Goal: Use online tool/utility

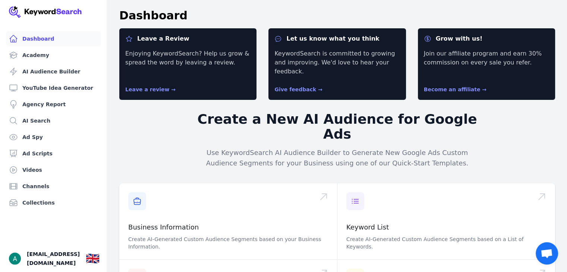
click at [453, 148] on div "Create a New AI Audience for Google Ads Use KeywordSearch AI Audience Builder t…" at bounding box center [337, 142] width 286 height 84
